Goal: Task Accomplishment & Management: Use online tool/utility

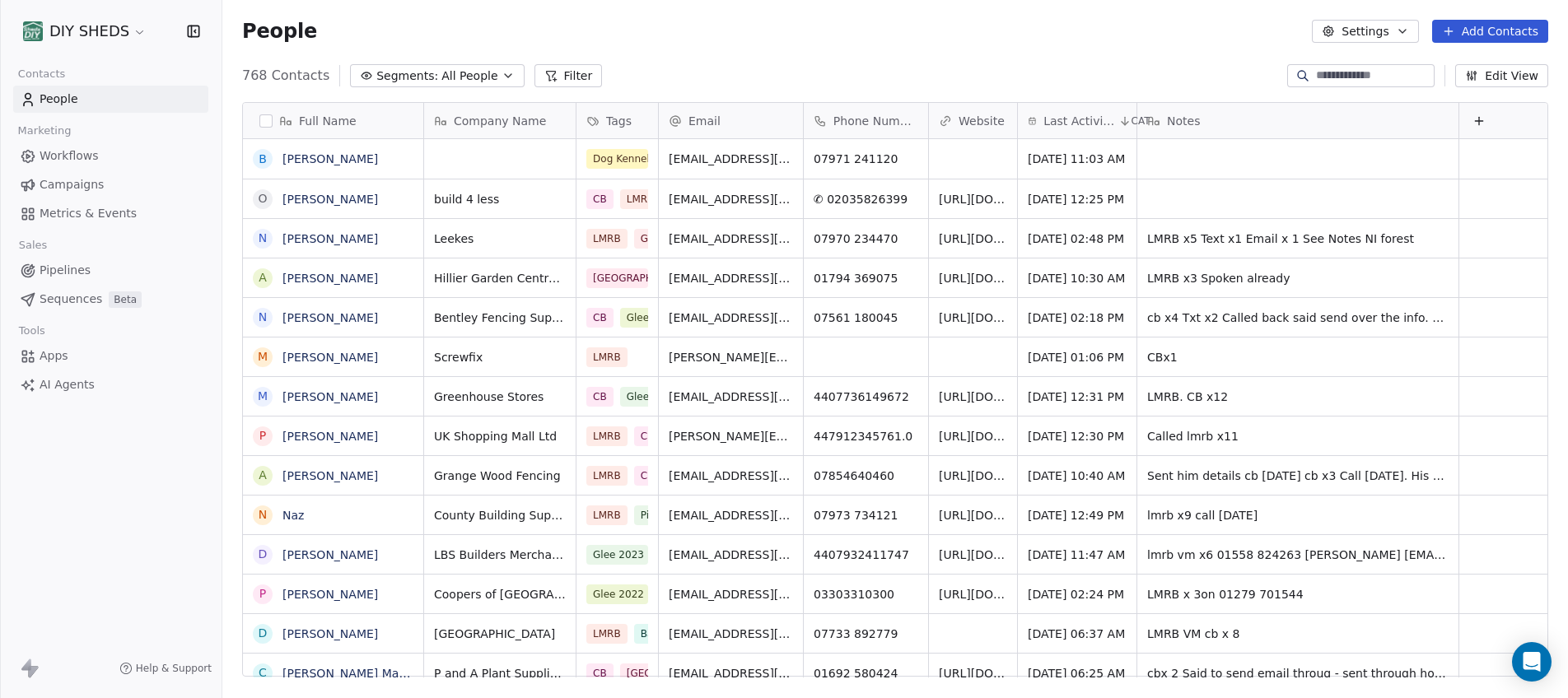
scroll to position [13, 13]
click at [37, 102] on link "People" at bounding box center [111, 99] width 196 height 27
click at [99, 106] on link "People" at bounding box center [111, 99] width 196 height 27
click at [81, 97] on link "People" at bounding box center [111, 99] width 196 height 27
click at [1489, 33] on button "Add Contacts" at bounding box center [1490, 32] width 117 height 23
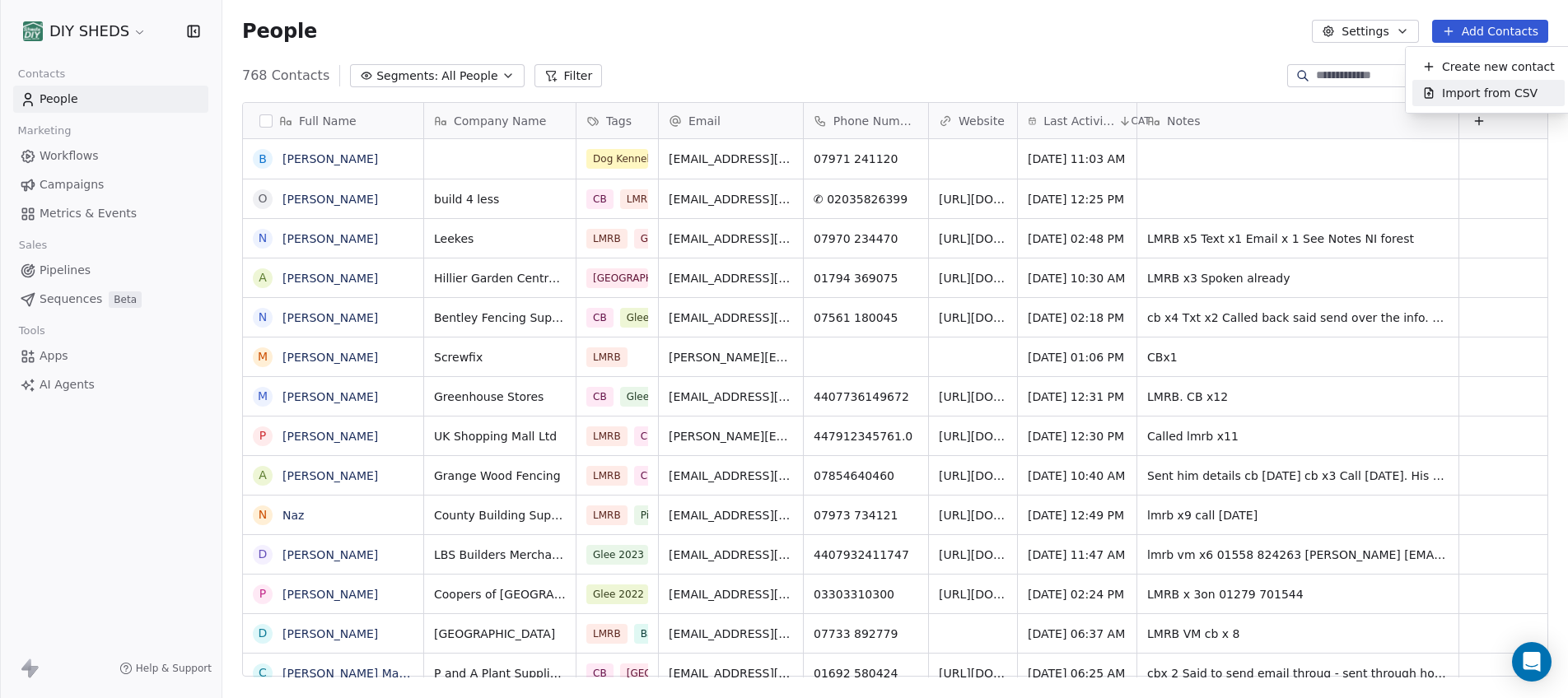
click at [1465, 103] on div "Import from CSV" at bounding box center [1489, 92] width 152 height 26
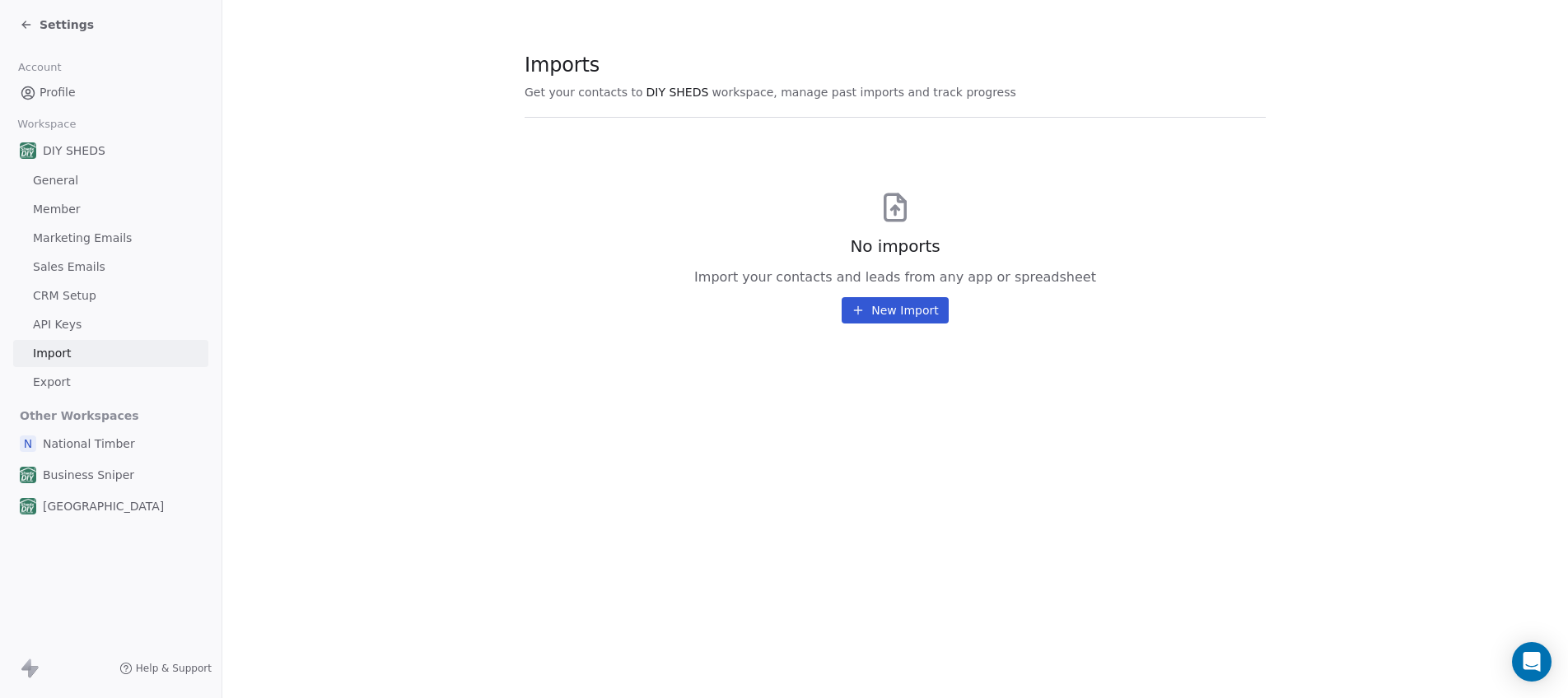
click at [897, 310] on button "New Import" at bounding box center [895, 310] width 106 height 26
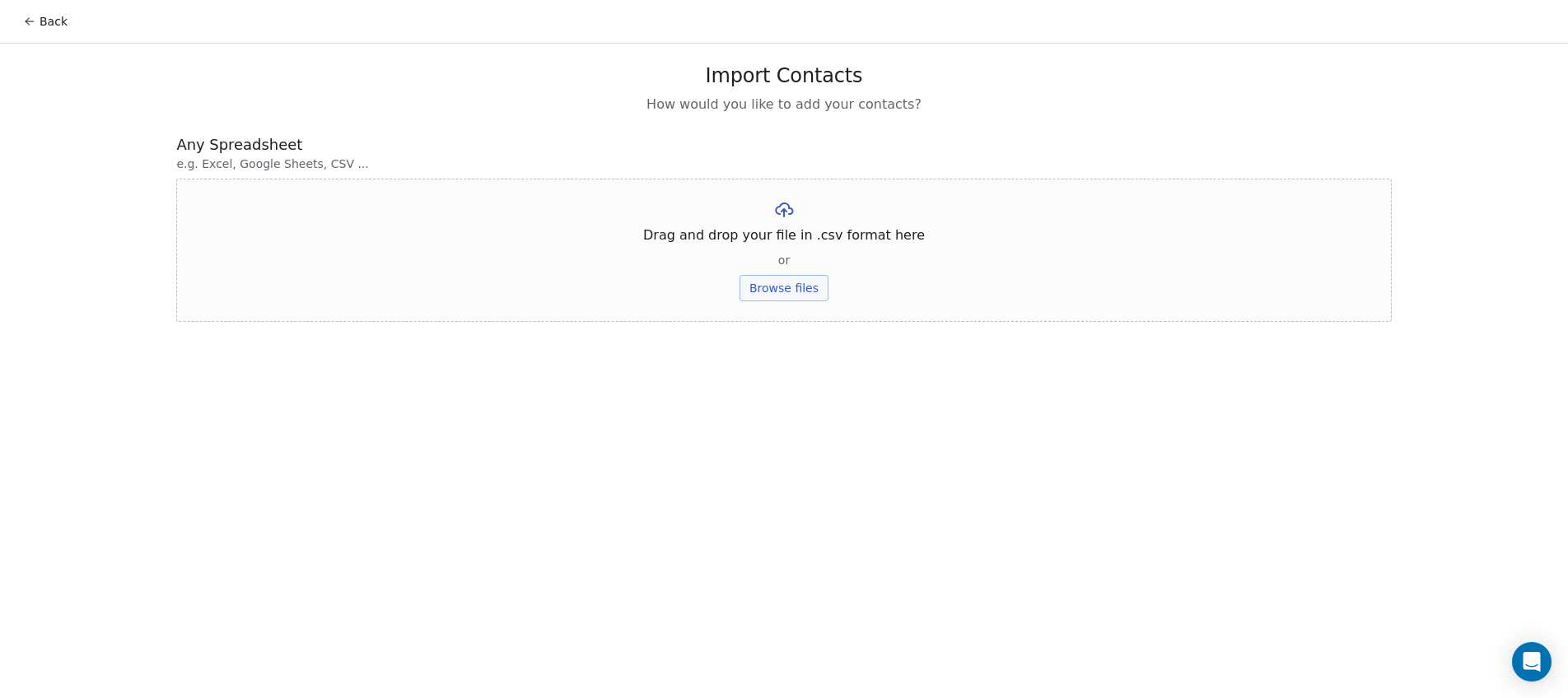
click at [787, 291] on button "Browse files" at bounding box center [784, 288] width 89 height 26
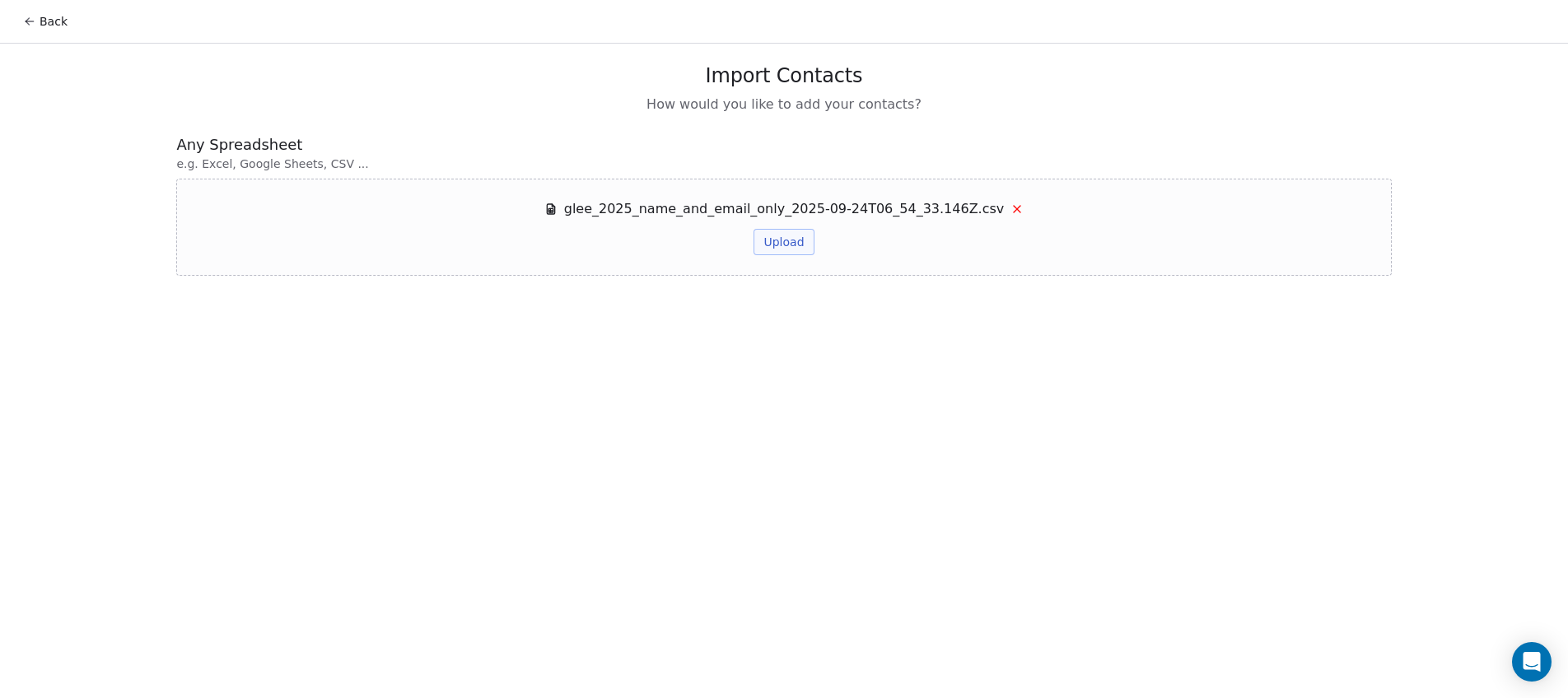
click at [795, 247] on button "Upload" at bounding box center [784, 242] width 60 height 26
